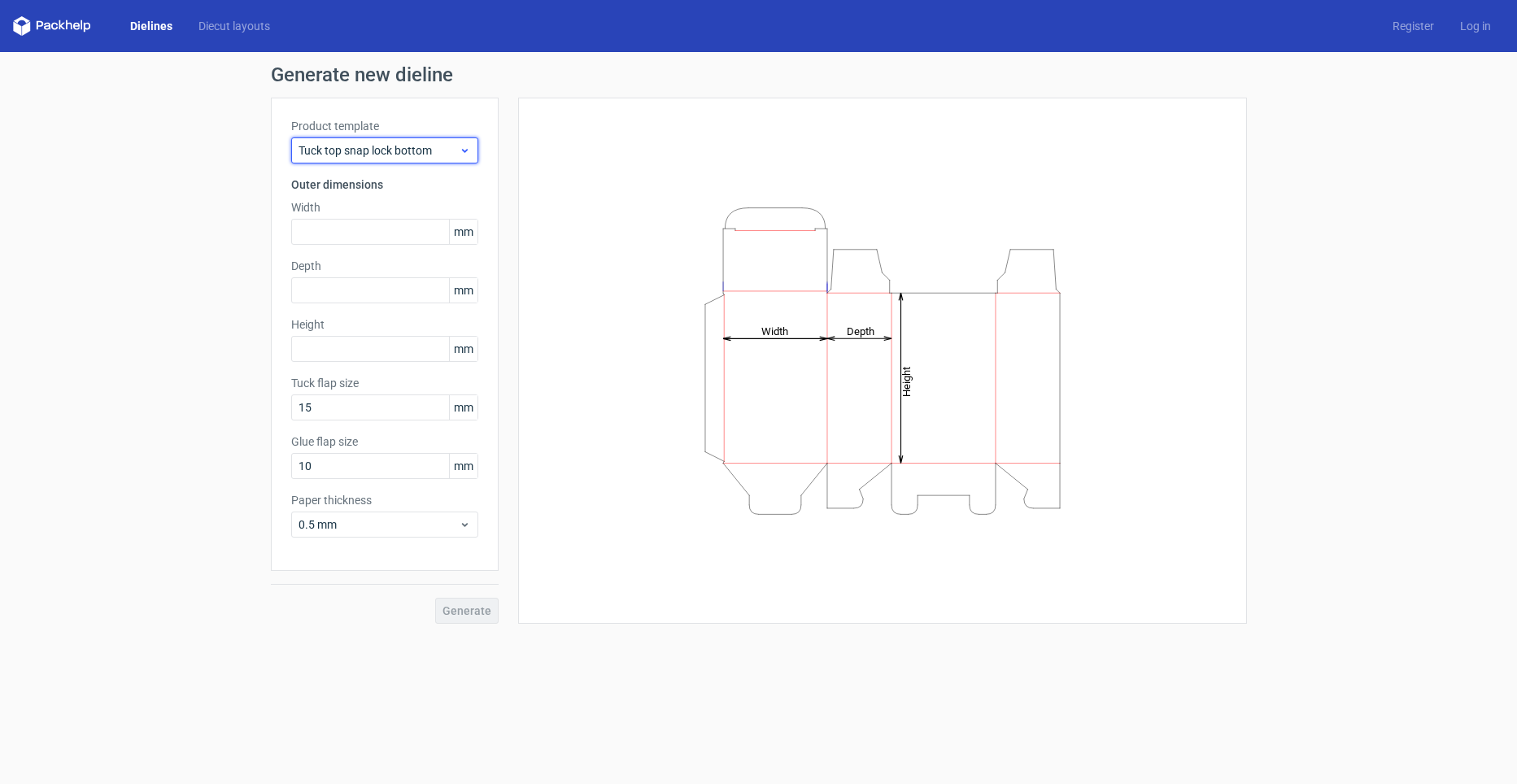
click at [377, 151] on span "Tuck top snap lock bottom" at bounding box center [378, 150] width 160 height 16
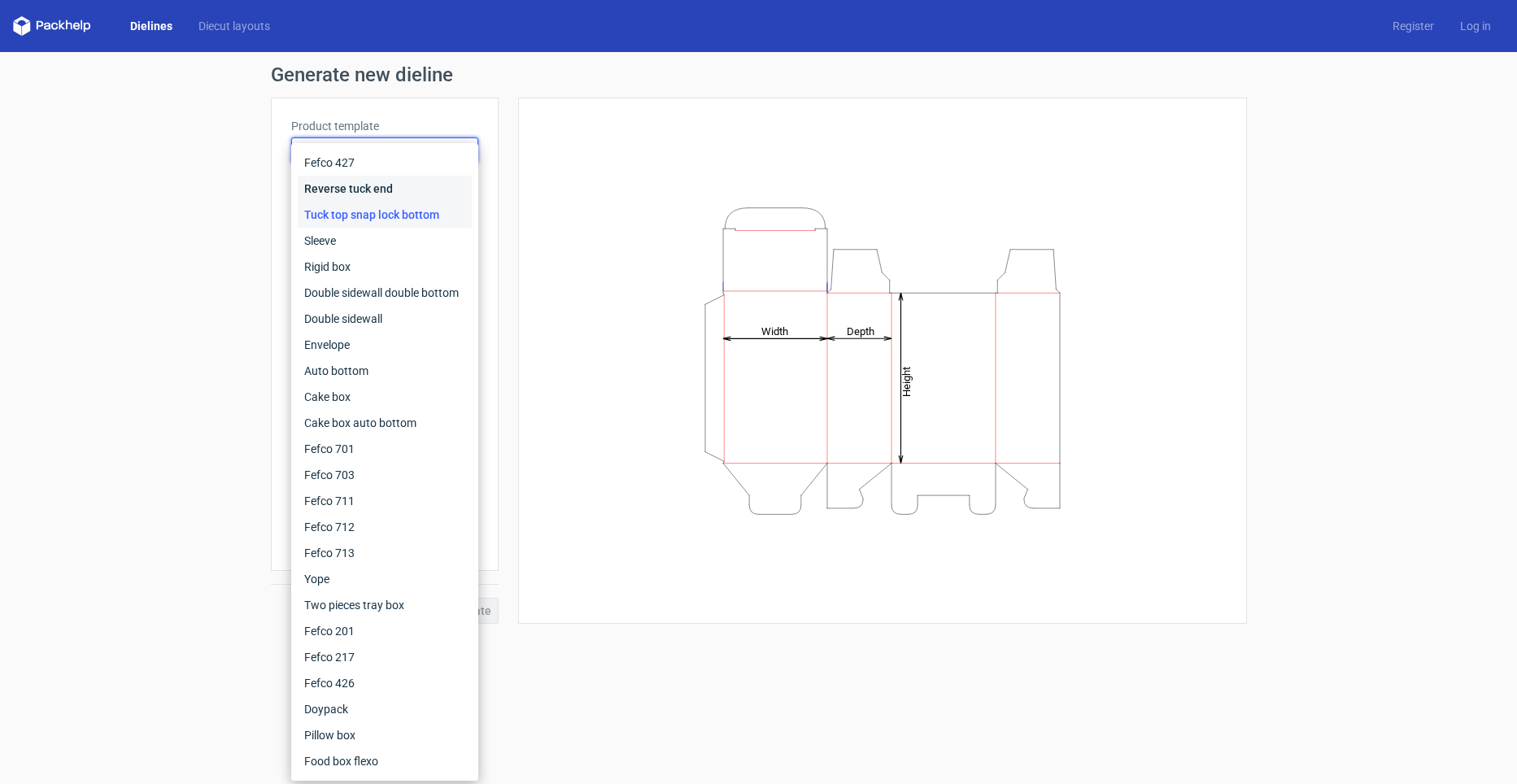
click at [378, 183] on div "Reverse tuck end" at bounding box center [384, 189] width 174 height 26
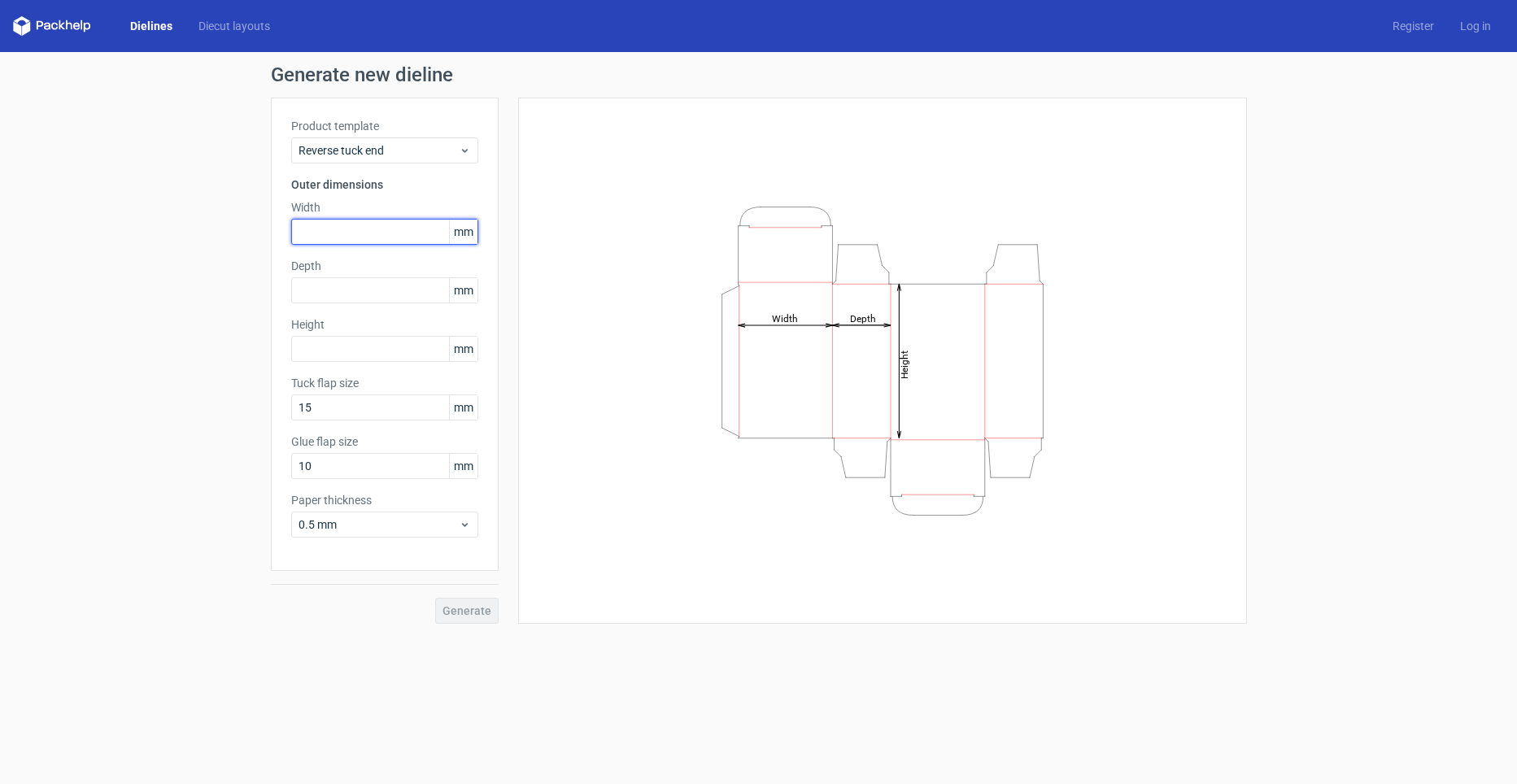
click at [348, 218] on input "text" at bounding box center [384, 231] width 187 height 26
type input "35"
type input "87"
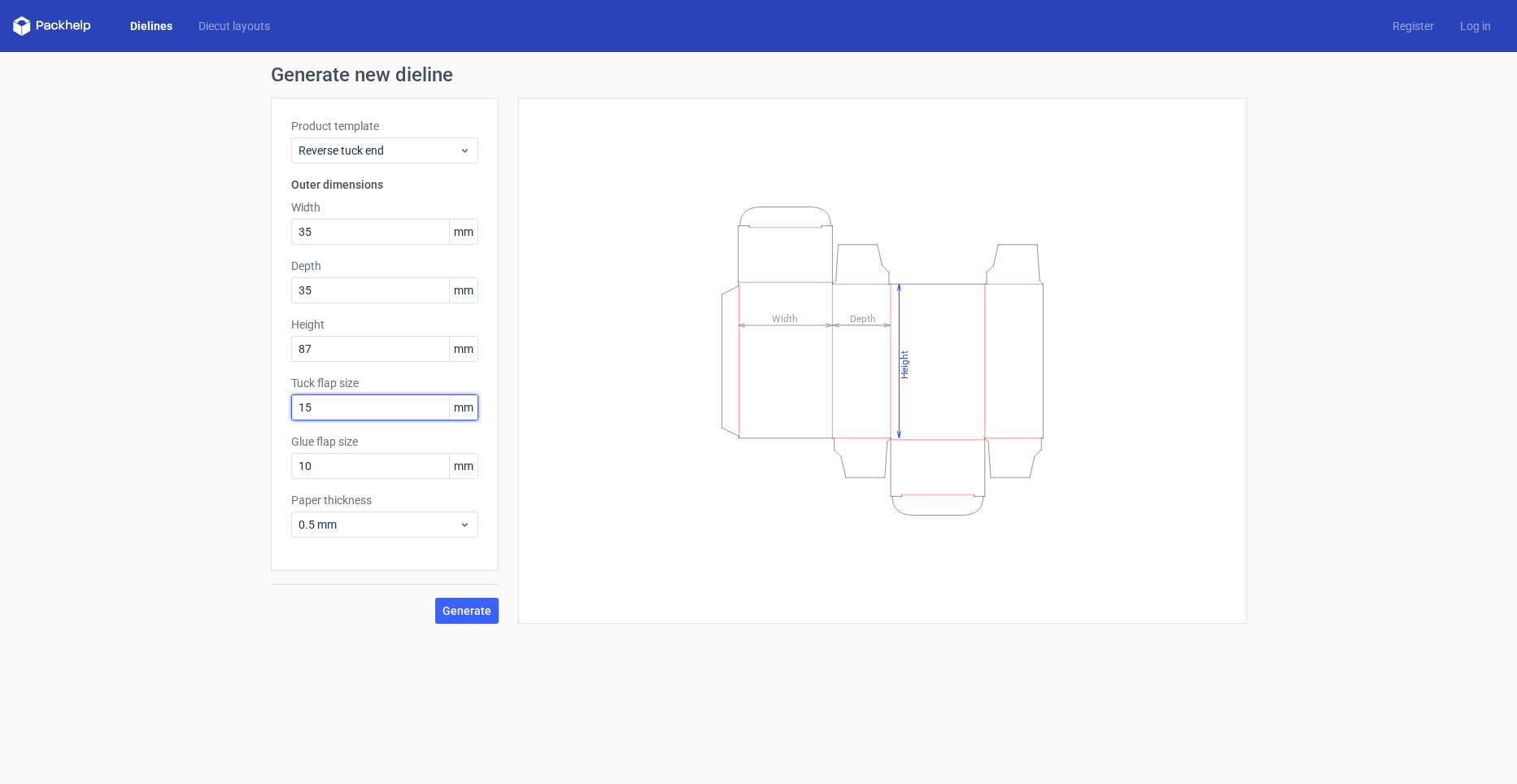
click at [338, 407] on input "15" at bounding box center [384, 407] width 187 height 26
type input "12"
click at [362, 527] on span "0.5 mm" at bounding box center [378, 524] width 160 height 16
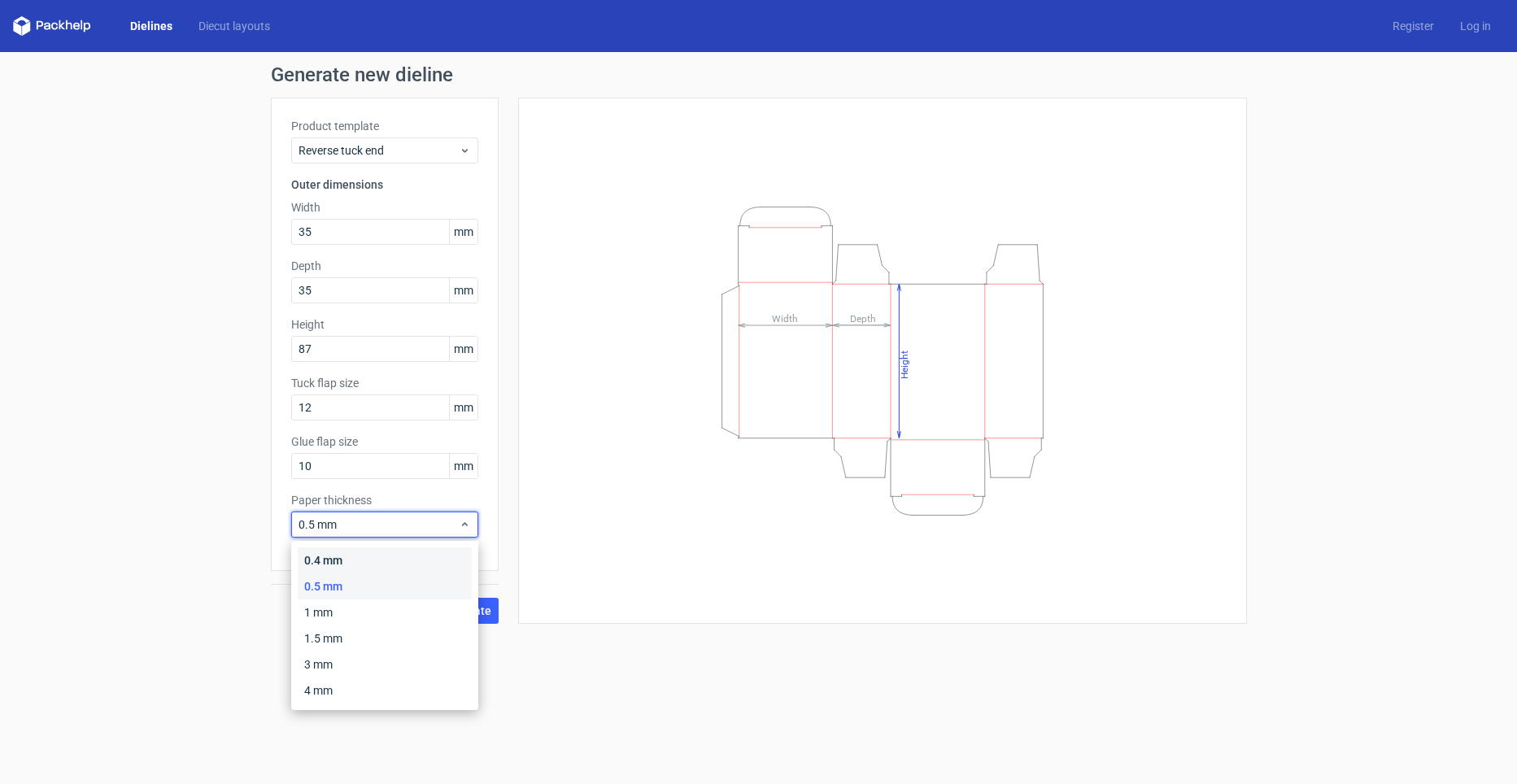
click at [343, 556] on div "0.4 mm" at bounding box center [384, 560] width 174 height 26
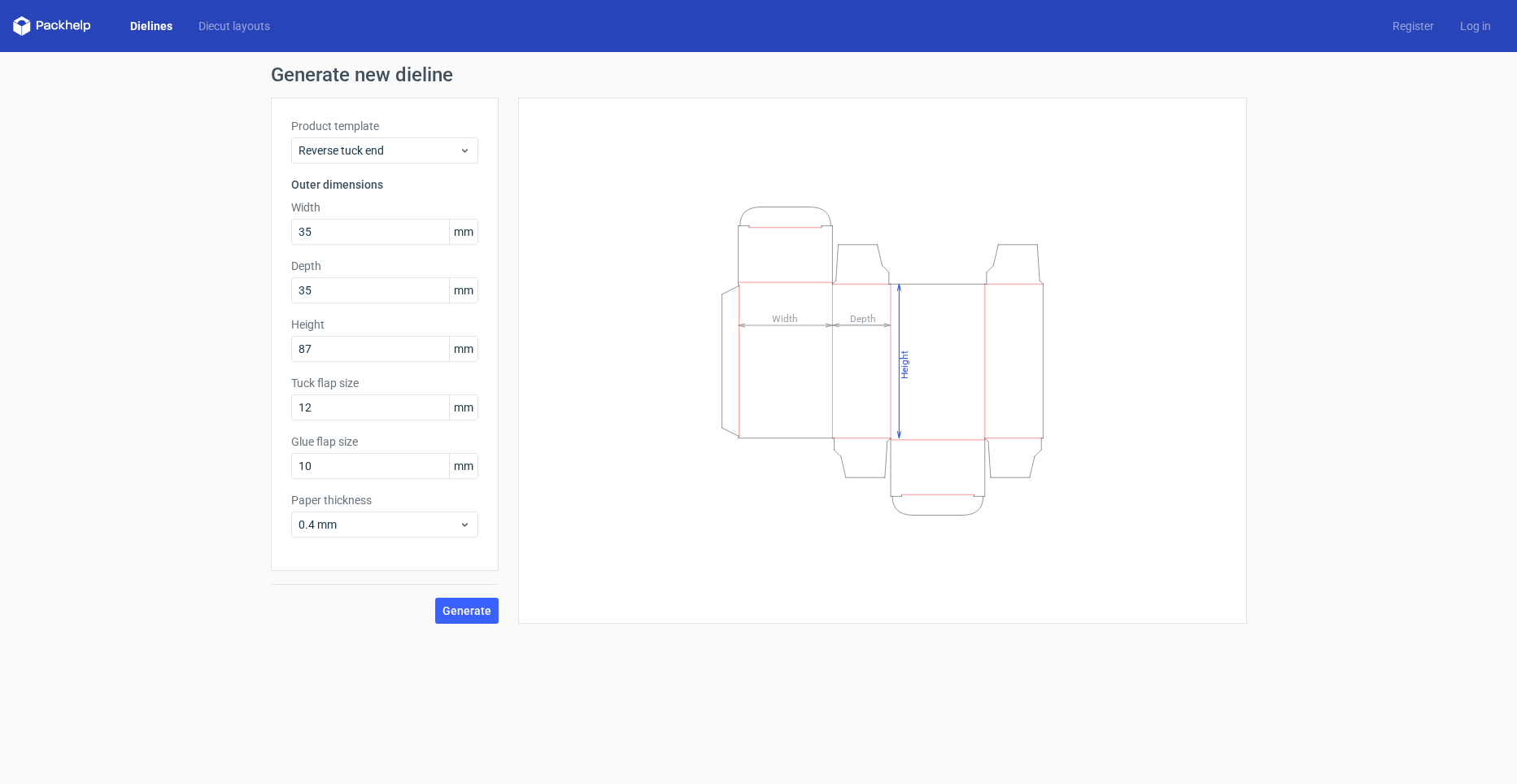
click at [327, 592] on div "Generate" at bounding box center [384, 596] width 227 height 53
click at [451, 605] on span "Generate" at bounding box center [467, 609] width 49 height 11
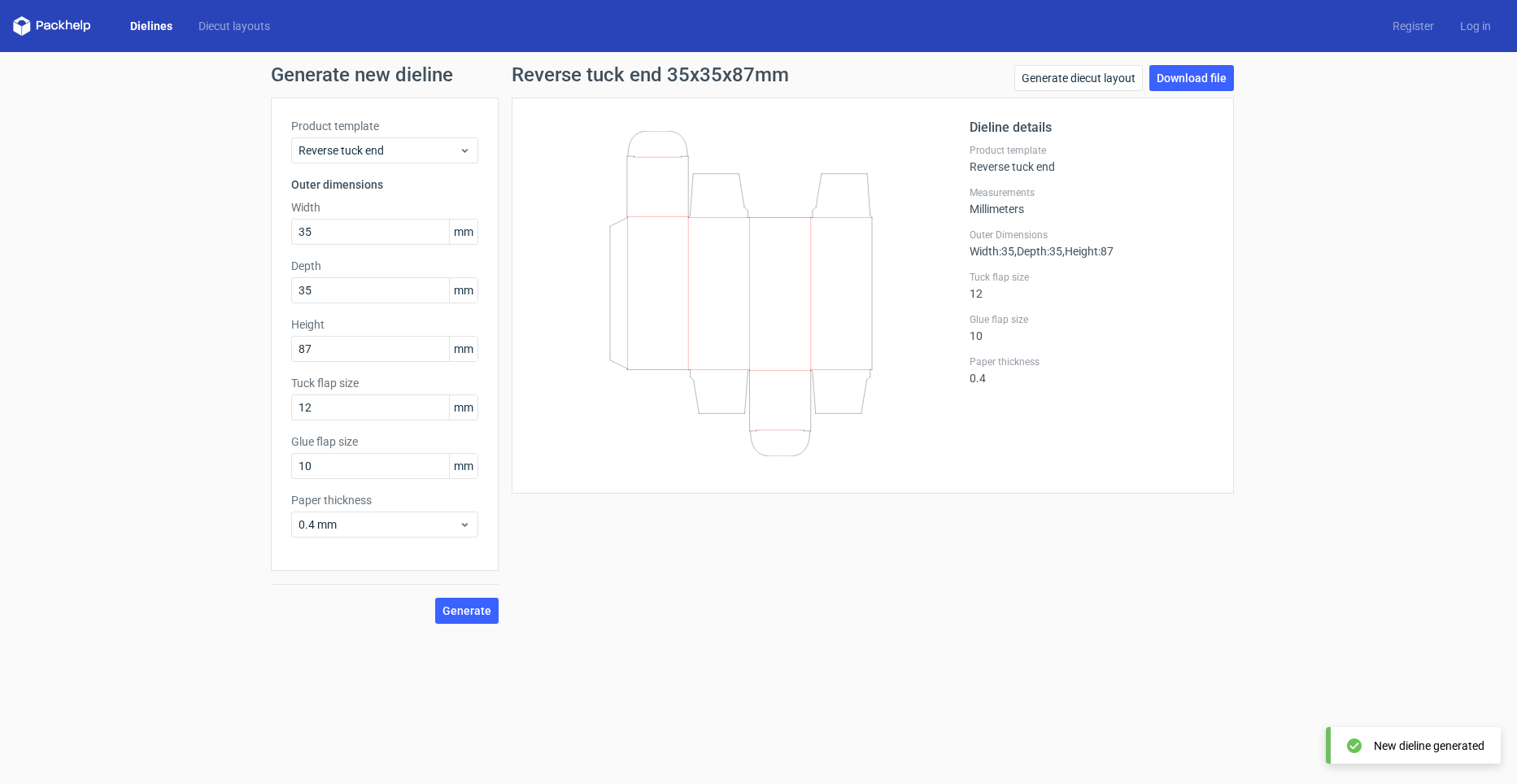
click at [1171, 53] on div "Generate new dieline Product template Reverse tuck end Outer dimensions Width 3…" at bounding box center [758, 343] width 1517 height 585
click at [1179, 74] on link "Download file" at bounding box center [1190, 78] width 84 height 26
